Goal: Check status: Check status

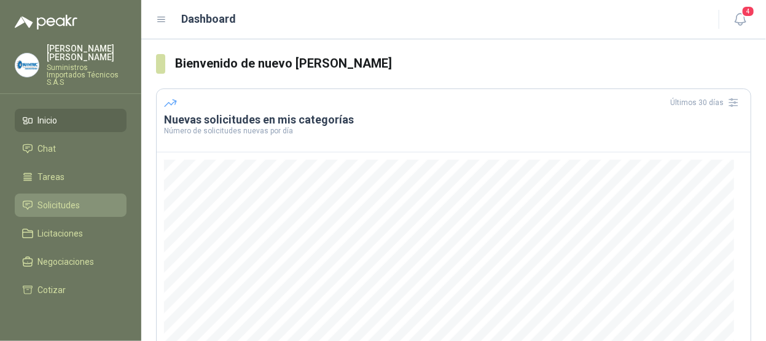
click at [85, 198] on li "Solicitudes" at bounding box center [70, 205] width 97 height 14
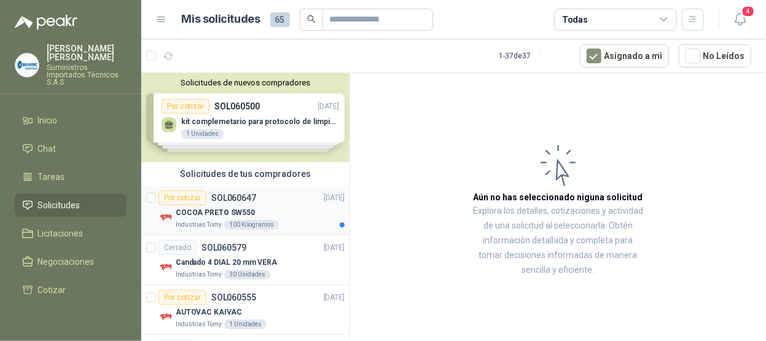
click at [291, 207] on div "COCOA PRETO SW550" at bounding box center [260, 212] width 169 height 15
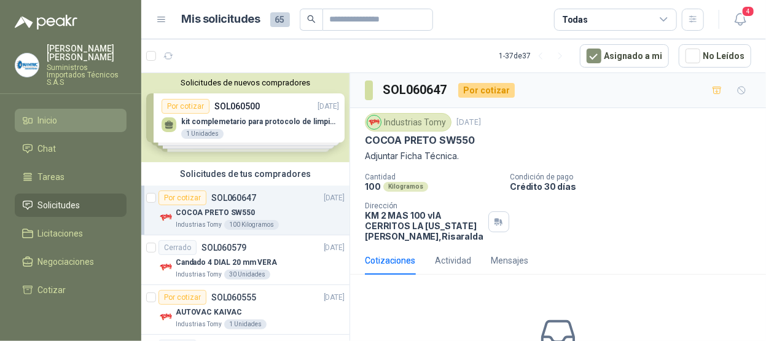
click at [31, 115] on icon at bounding box center [27, 120] width 11 height 11
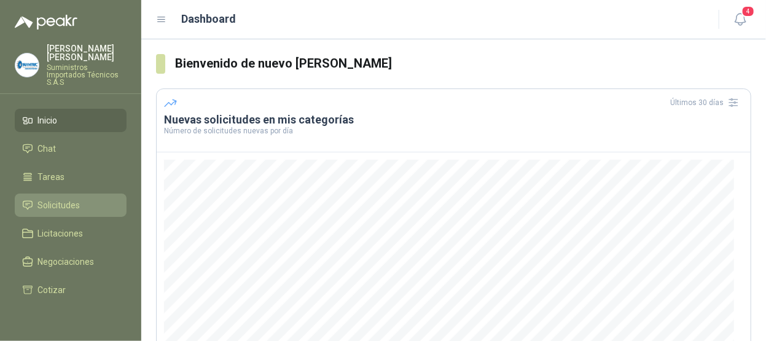
click at [71, 198] on span "Solicitudes" at bounding box center [59, 205] width 42 height 14
